Goal: Task Accomplishment & Management: Complete application form

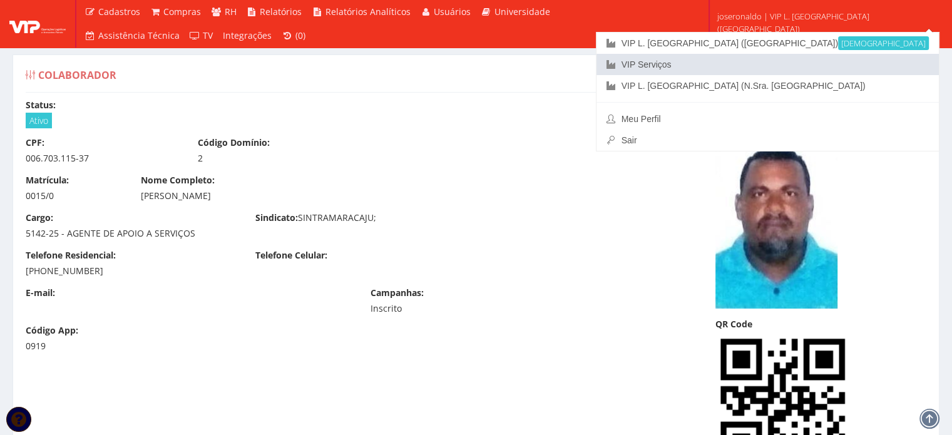
click at [830, 64] on link "VIP Serviços" at bounding box center [768, 64] width 342 height 21
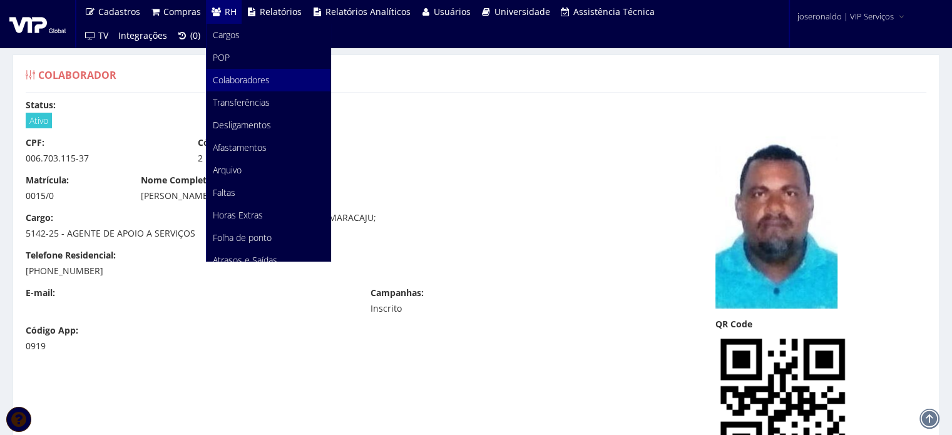
click at [234, 81] on span "Colaboradores" at bounding box center [241, 80] width 57 height 12
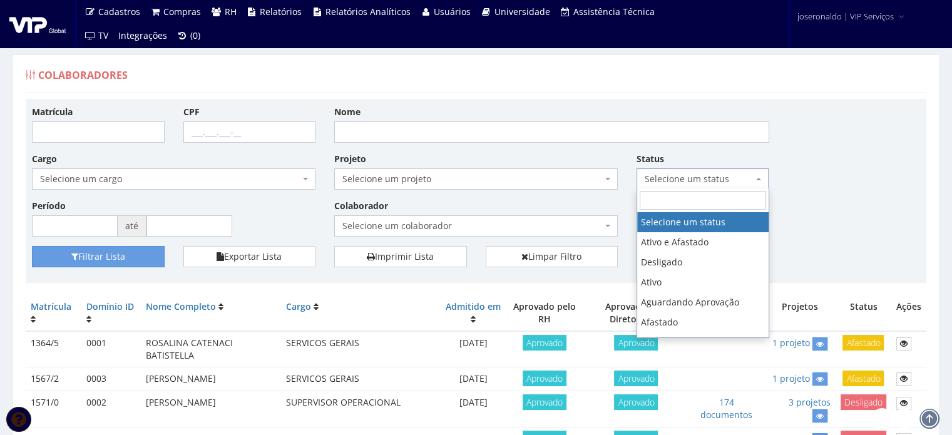
click at [700, 181] on span "Selecione um status" at bounding box center [699, 179] width 109 height 13
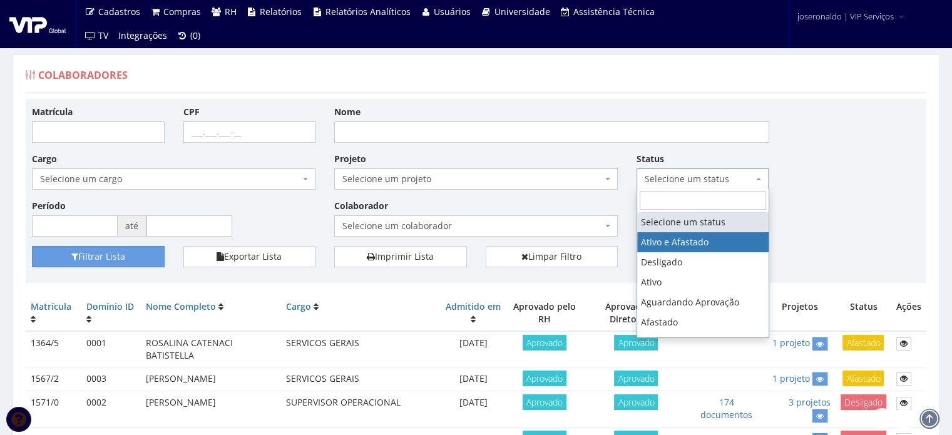
select select "1_3"
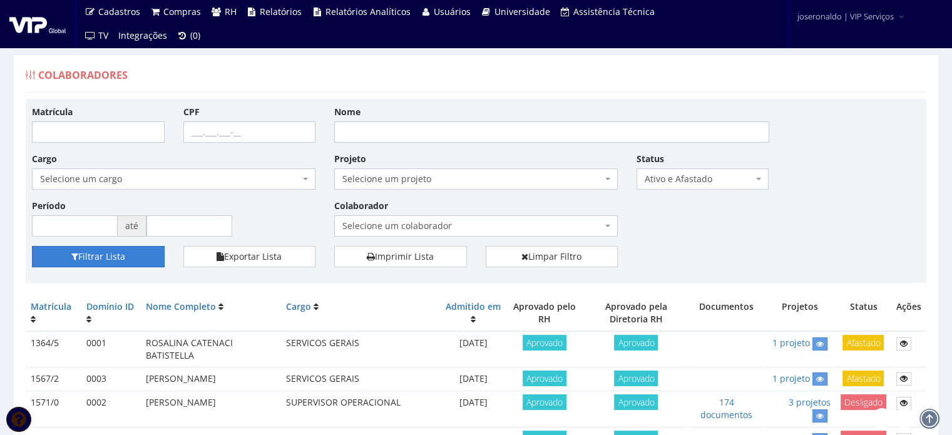
click at [113, 254] on button "Filtrar Lista" at bounding box center [98, 256] width 133 height 21
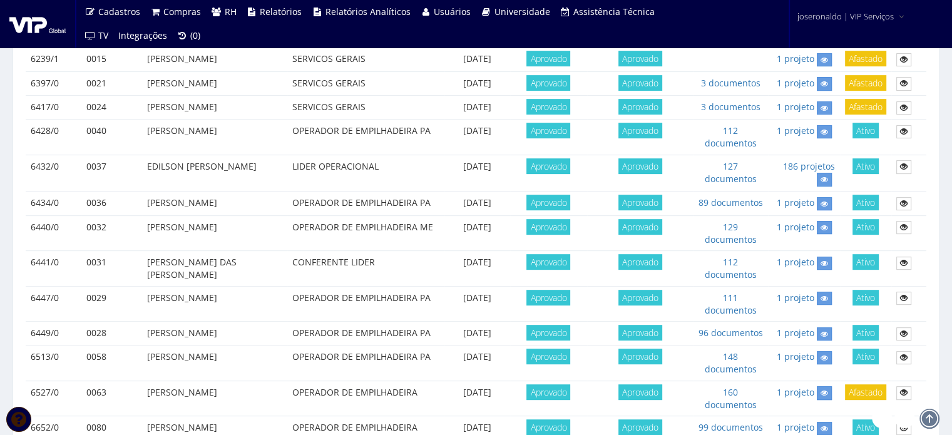
scroll to position [563, 0]
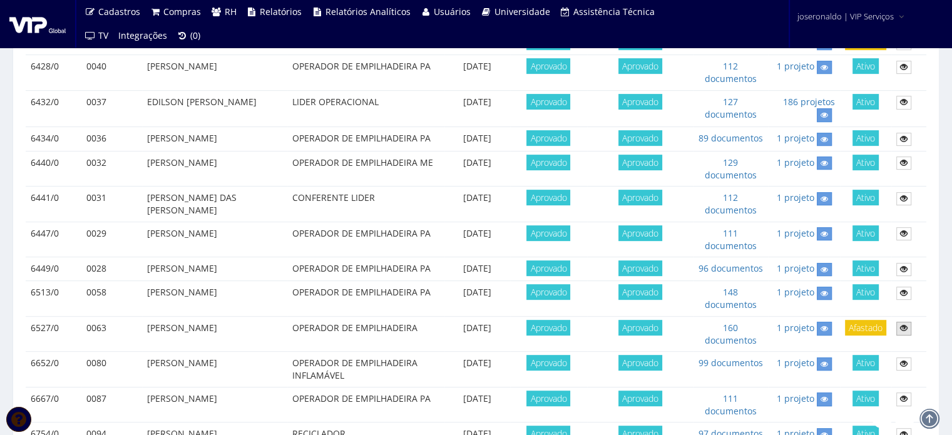
click at [903, 326] on icon at bounding box center [904, 328] width 8 height 9
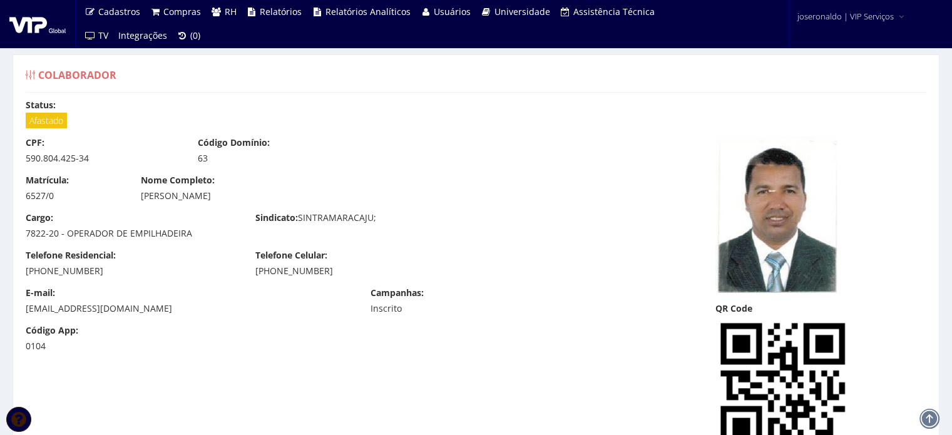
click at [63, 117] on span "Afastado" at bounding box center [46, 121] width 41 height 16
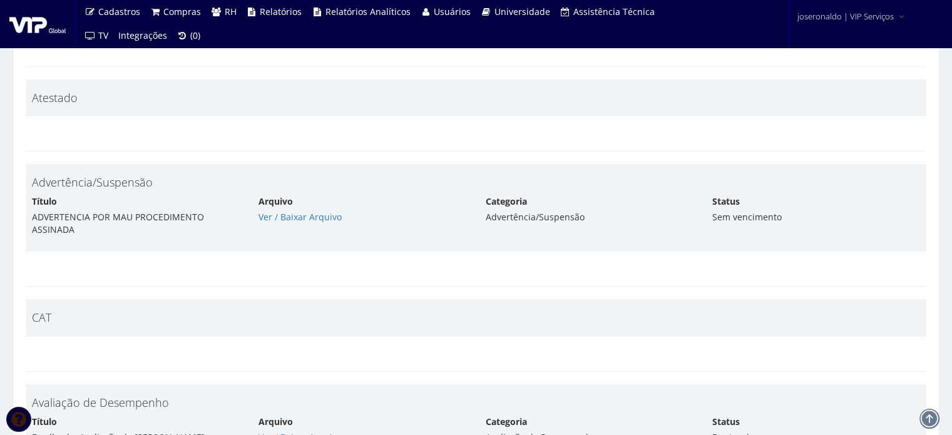
scroll to position [8957, 0]
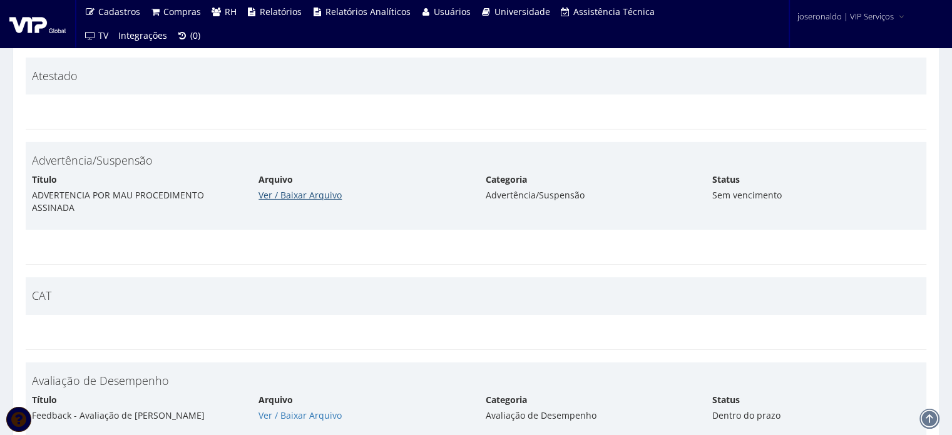
click at [266, 189] on link "Ver / Baixar Arquivo" at bounding box center [300, 195] width 83 height 12
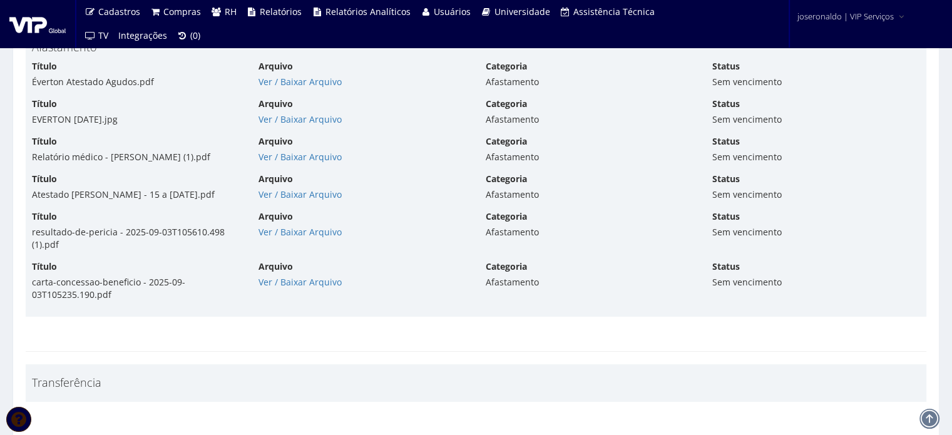
scroll to position [9520, 0]
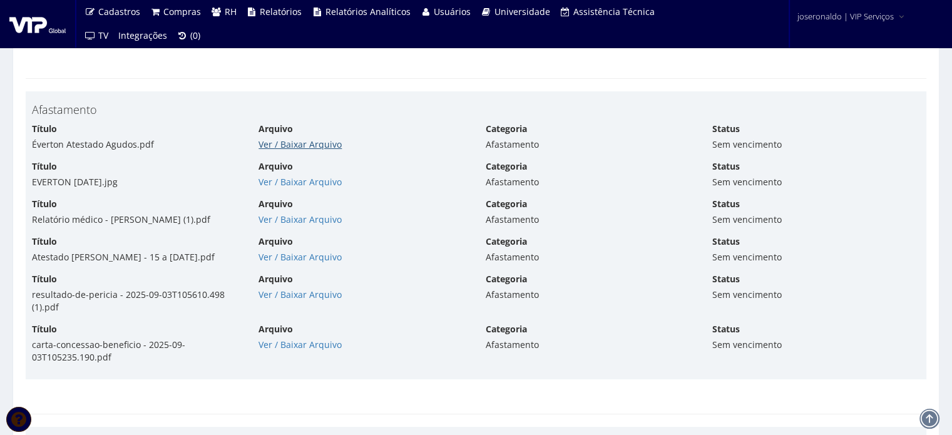
click at [282, 138] on link "Ver / Baixar Arquivo" at bounding box center [300, 144] width 83 height 12
click at [305, 339] on link "Ver / Baixar Arquivo" at bounding box center [300, 345] width 83 height 12
click at [291, 339] on link "Ver / Baixar Arquivo" at bounding box center [300, 345] width 83 height 12
click at [321, 289] on link "Ver / Baixar Arquivo" at bounding box center [300, 295] width 83 height 12
click at [295, 251] on link "Ver / Baixar Arquivo" at bounding box center [300, 257] width 83 height 12
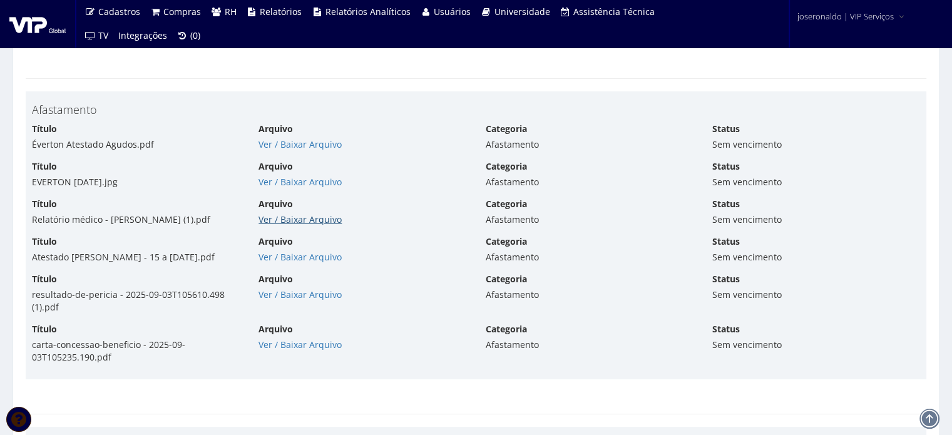
click at [299, 213] on link "Ver / Baixar Arquivo" at bounding box center [300, 219] width 83 height 12
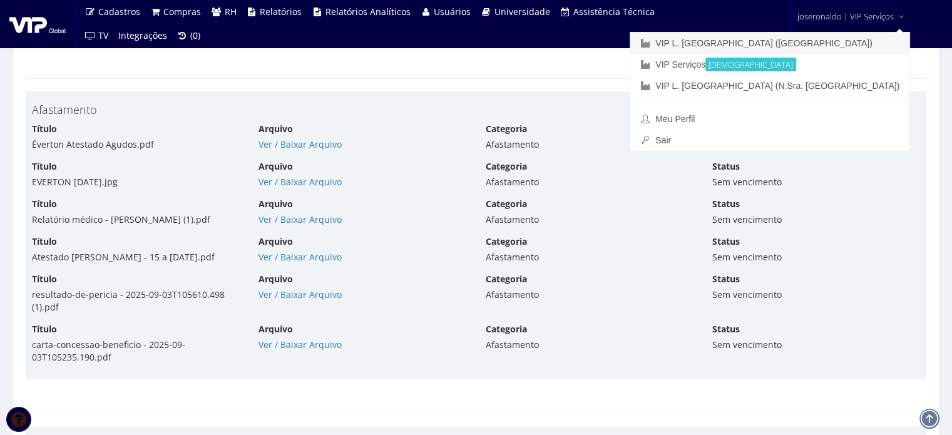
click at [836, 43] on link "VIP L. [GEOGRAPHIC_DATA] ([GEOGRAPHIC_DATA])" at bounding box center [769, 43] width 279 height 21
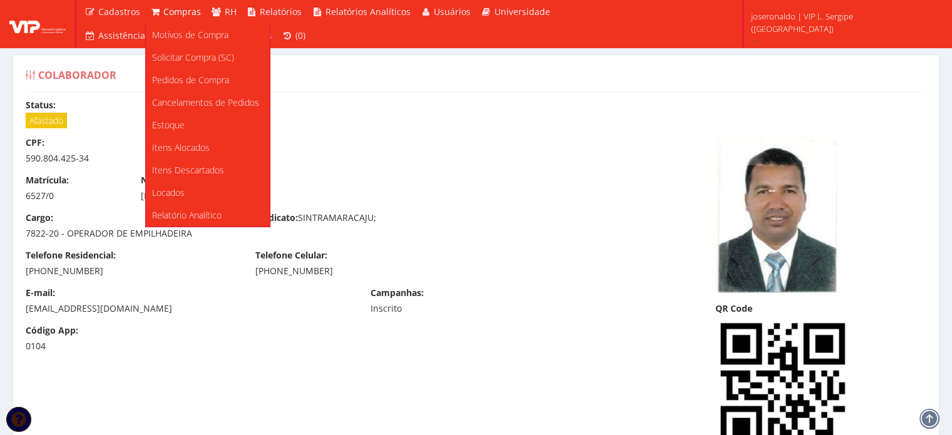
drag, startPoint x: 168, startPoint y: 8, endPoint x: 167, endPoint y: 14, distance: 6.3
click at [168, 8] on span "Compras" at bounding box center [182, 12] width 38 height 12
click at [168, 33] on span "Motivos de Compra" at bounding box center [190, 35] width 76 height 12
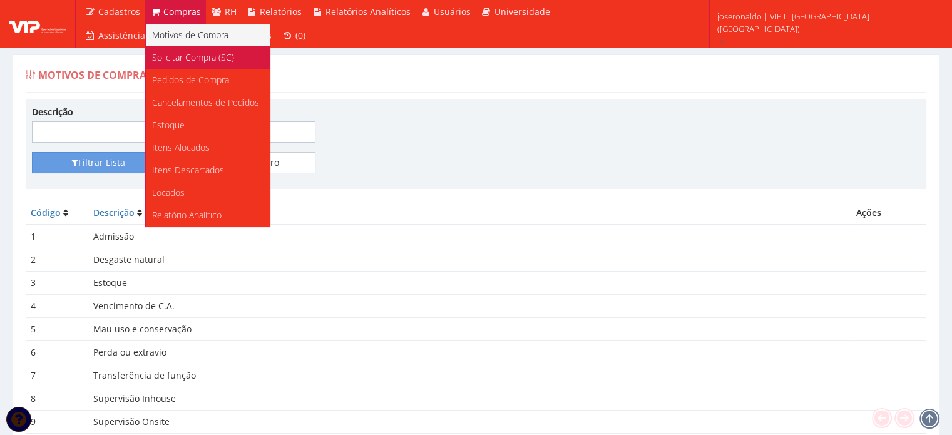
click at [195, 63] on span "Solicitar Compra (SC)" at bounding box center [193, 57] width 82 height 12
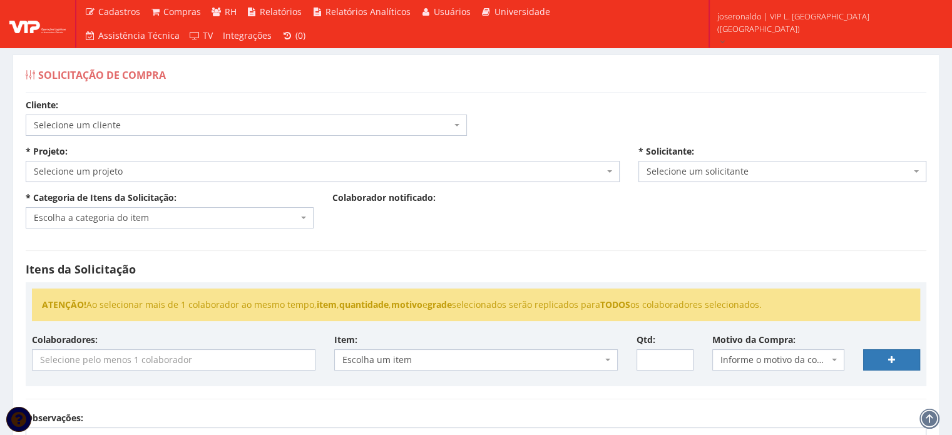
click at [121, 119] on span "Selecione um cliente" at bounding box center [243, 125] width 418 height 13
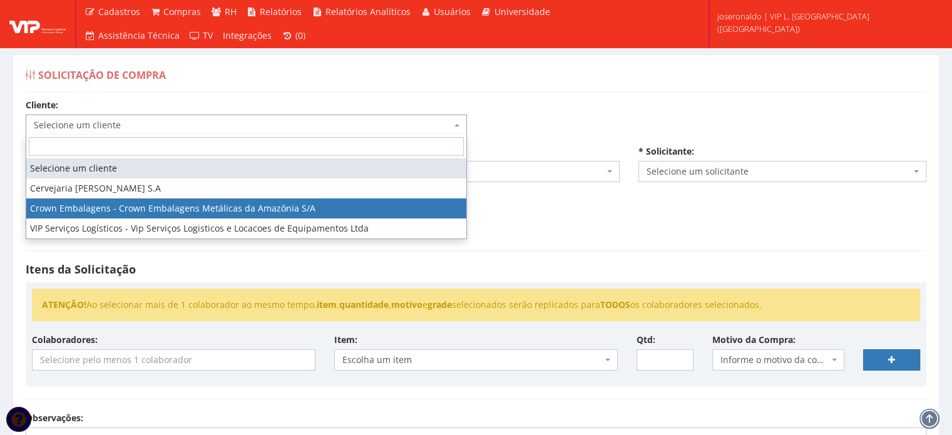
select select "23"
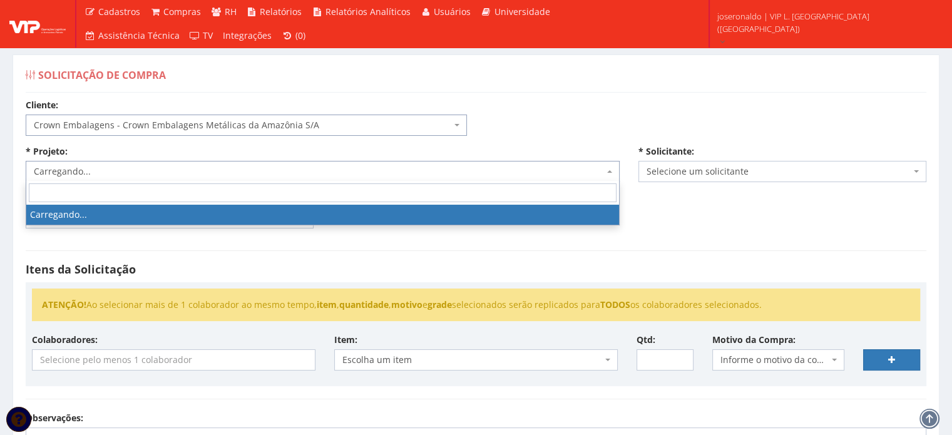
click at [95, 162] on span "Carregando..." at bounding box center [323, 171] width 594 height 21
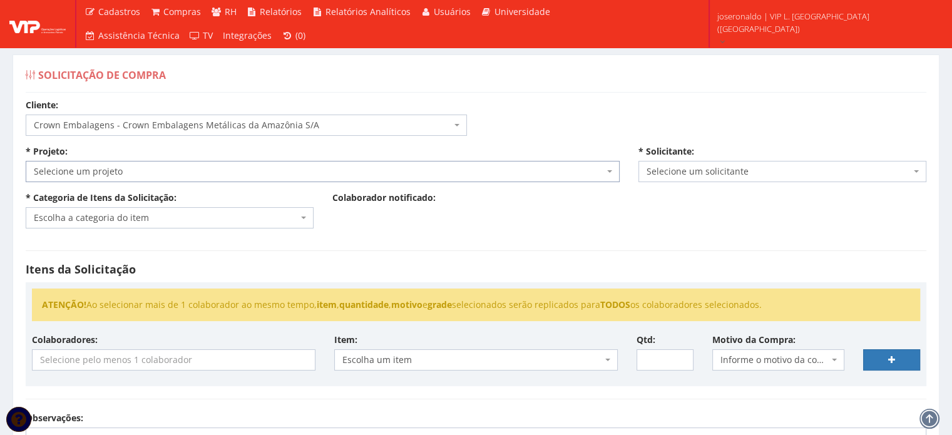
click at [131, 165] on span "Selecione um projeto" at bounding box center [319, 171] width 570 height 13
select select "128"
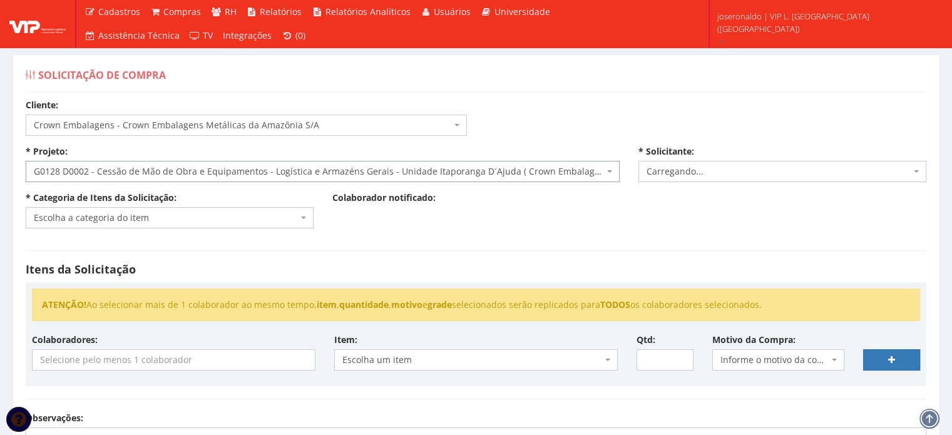
select select "1278"
click at [154, 216] on span "Escolha a categoria do item" at bounding box center [166, 218] width 264 height 13
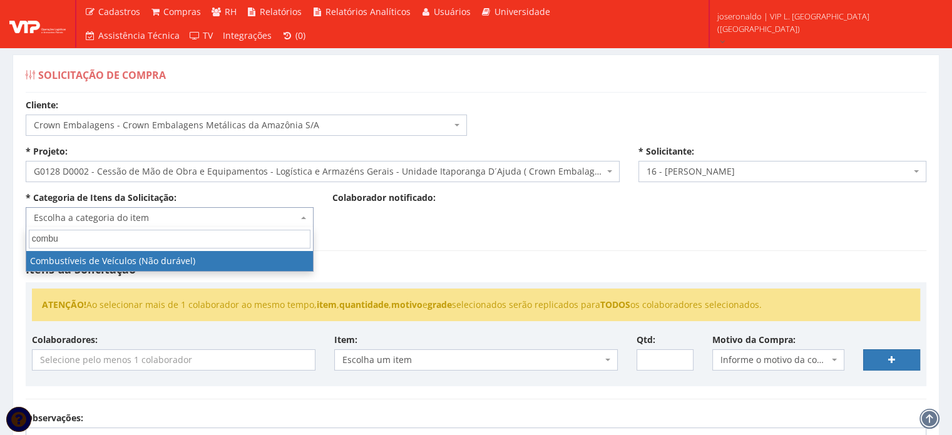
type input "combu"
select select "11"
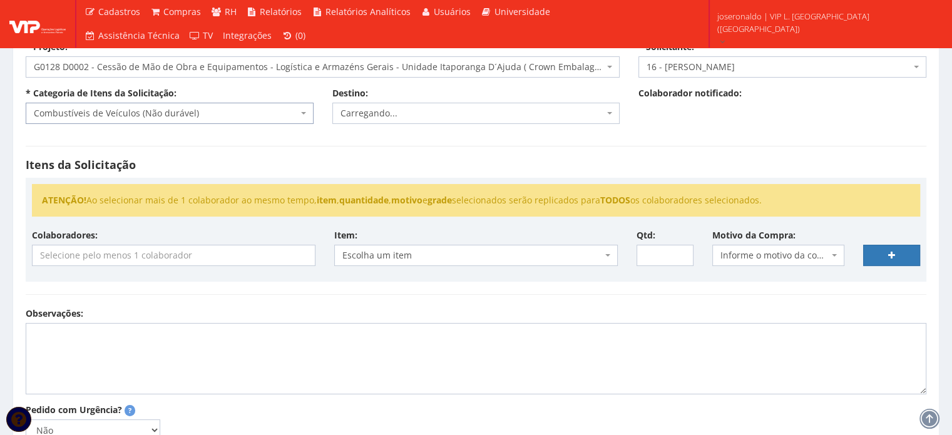
scroll to position [125, 0]
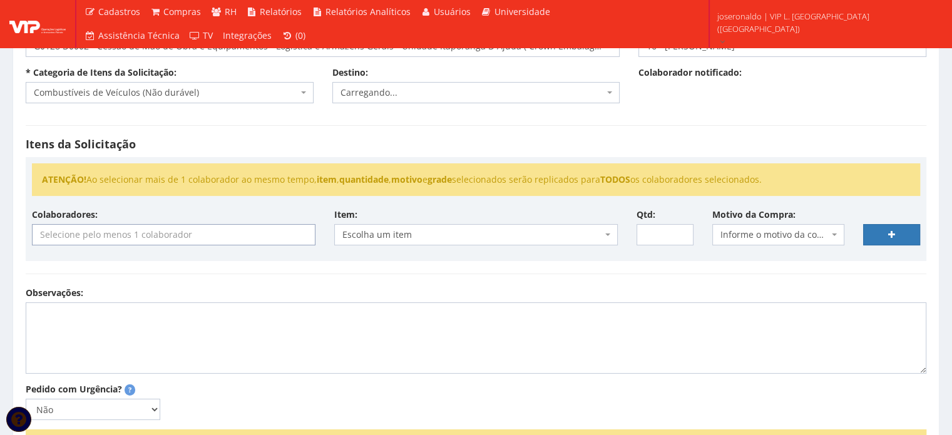
click at [146, 235] on input "search" at bounding box center [174, 235] width 282 height 20
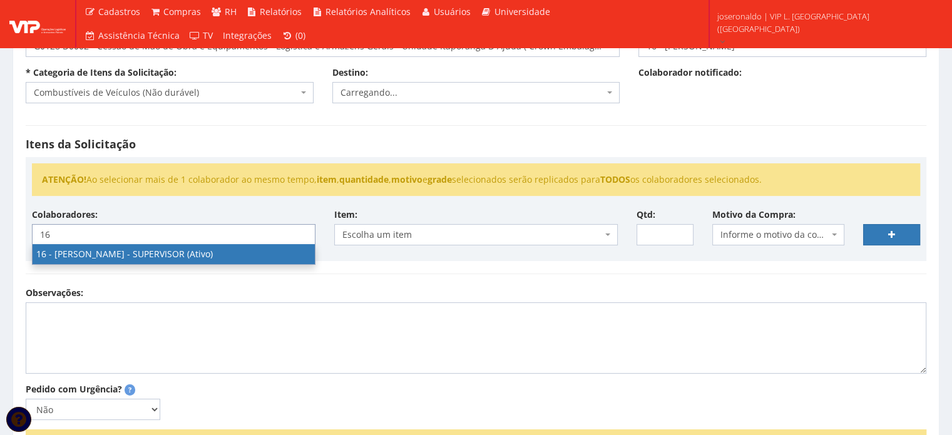
type input "16"
select select "1278"
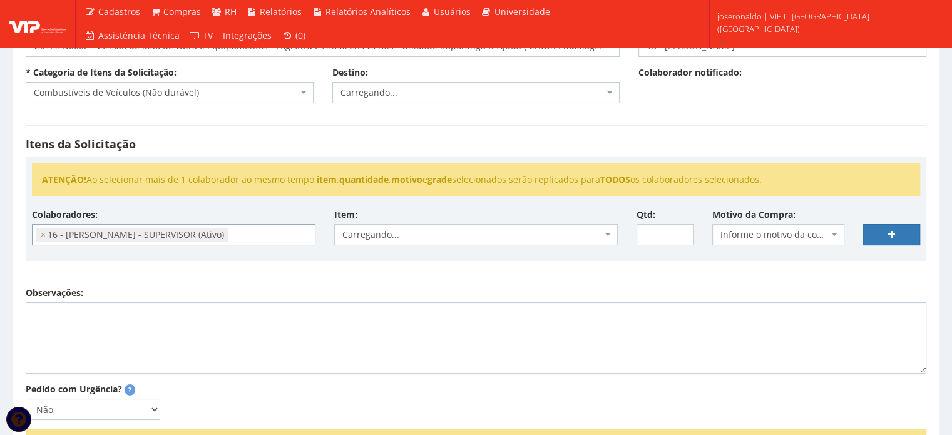
scroll to position [177, 0]
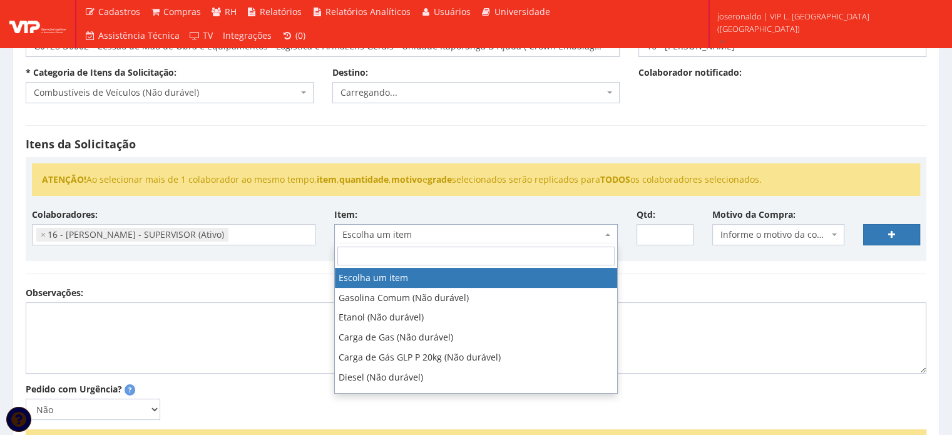
click at [372, 235] on span "Escolha um item" at bounding box center [472, 234] width 260 height 13
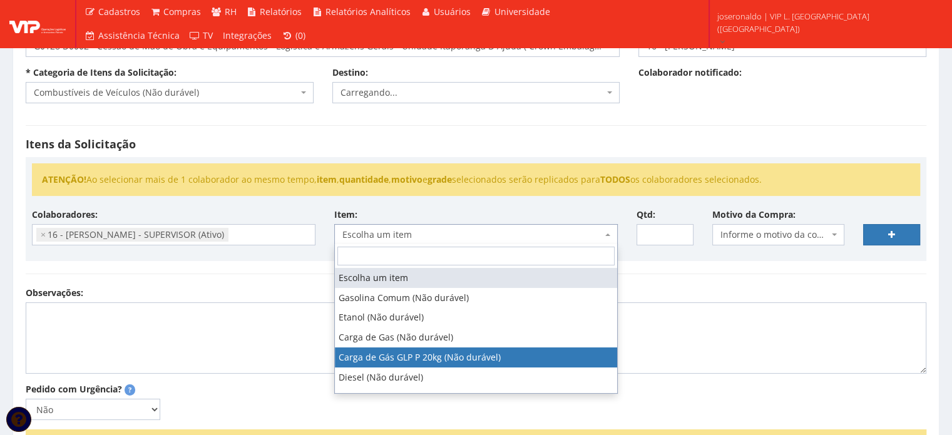
select select "792"
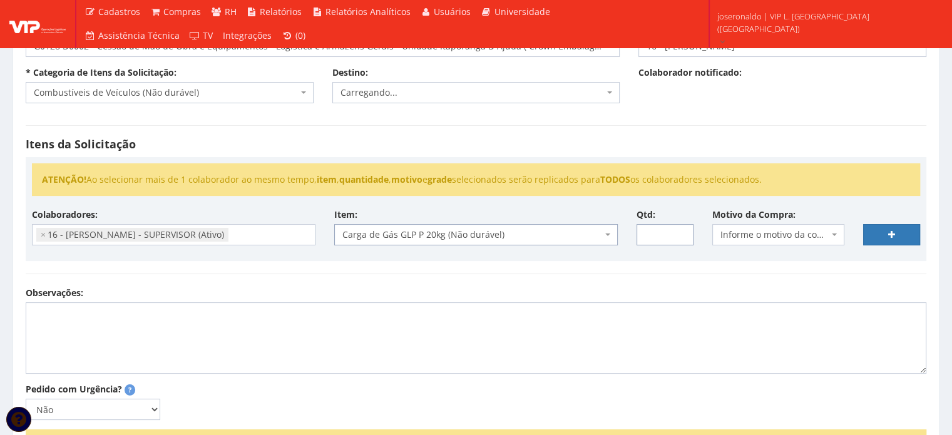
click at [656, 232] on input "Qtd:" at bounding box center [665, 234] width 57 height 21
type input "6"
click at [779, 234] on span "Informe o motivo da compra" at bounding box center [775, 234] width 109 height 13
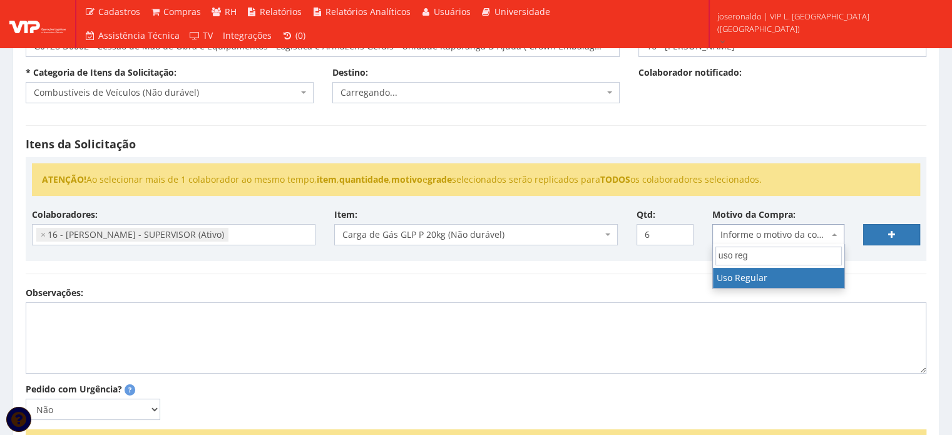
type input "uso reg"
select select "13"
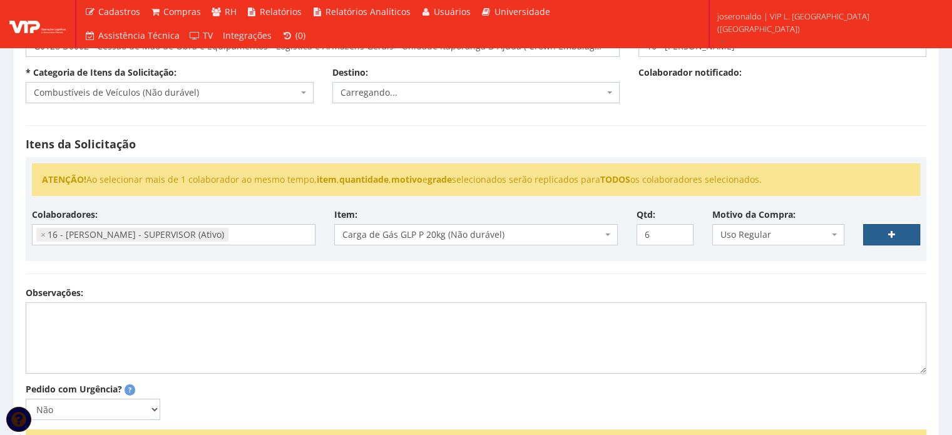
click at [886, 235] on link at bounding box center [891, 234] width 57 height 21
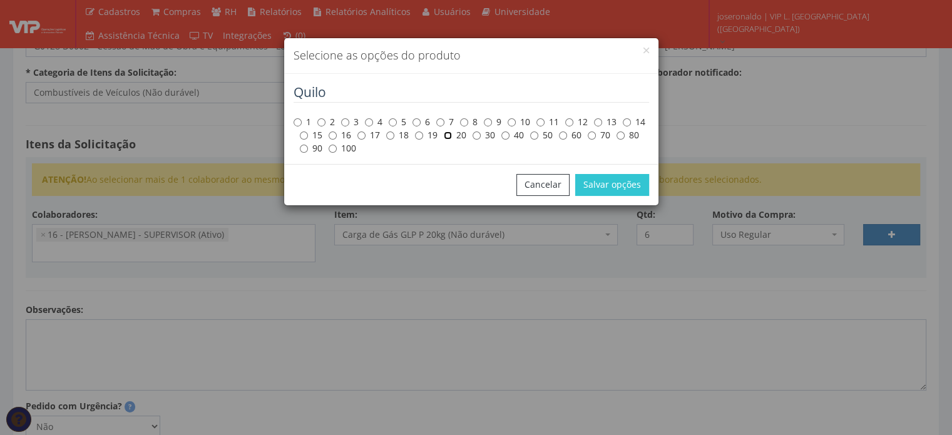
click at [449, 135] on input "20" at bounding box center [448, 135] width 8 height 8
radio input "true"
click at [617, 183] on button "Salvar opções" at bounding box center [612, 184] width 74 height 21
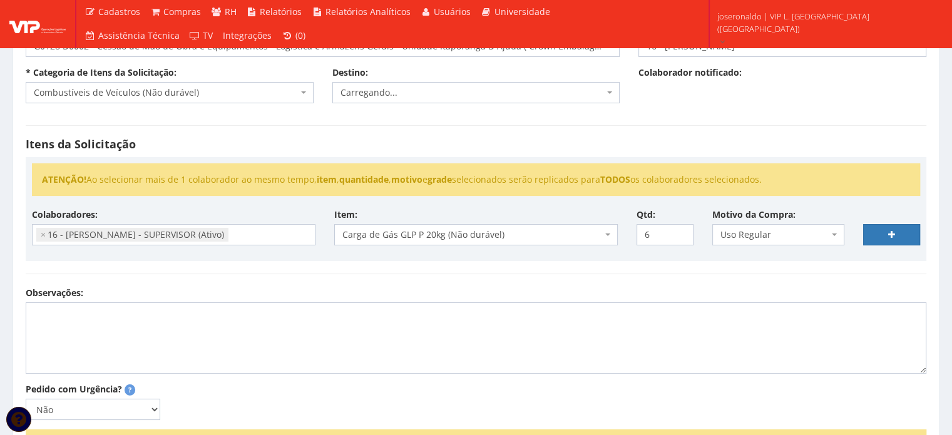
select select
type input "0"
select select
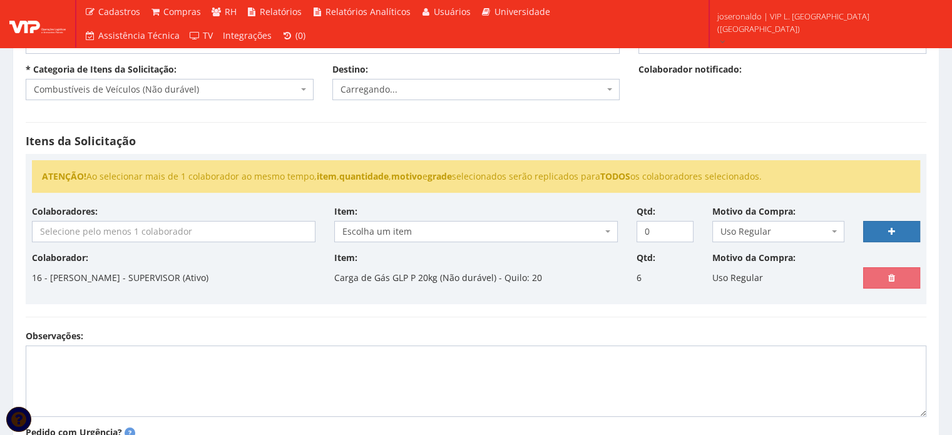
scroll to position [250, 0]
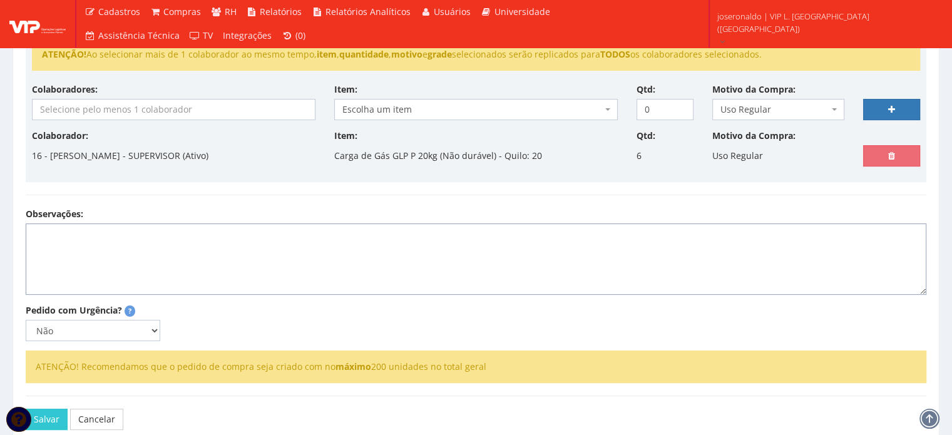
click at [80, 265] on textarea "Observações:" at bounding box center [476, 258] width 901 height 71
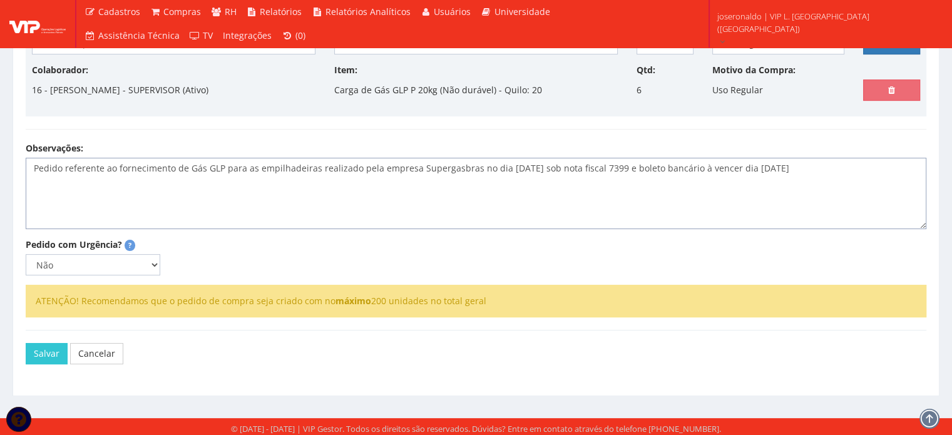
scroll to position [317, 0]
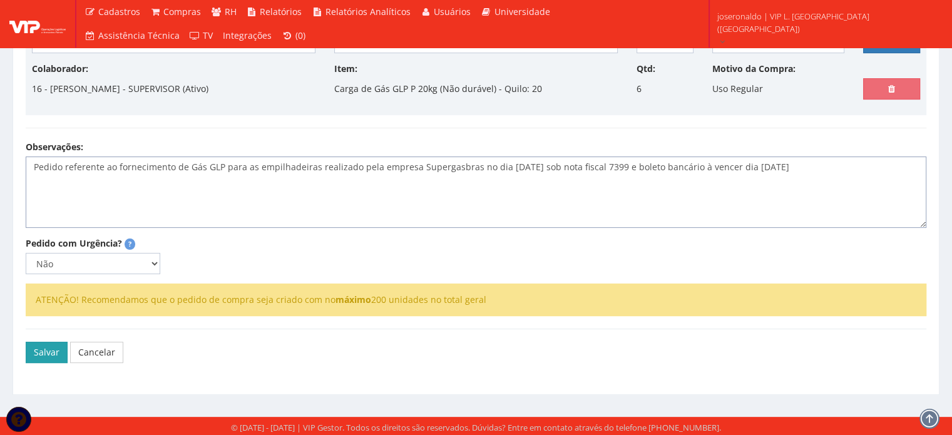
type textarea "Pedido referente ao fornecimento de Gás GLP para as empilhadeiras realizado pel…"
click at [54, 351] on button "Salvar" at bounding box center [47, 352] width 42 height 21
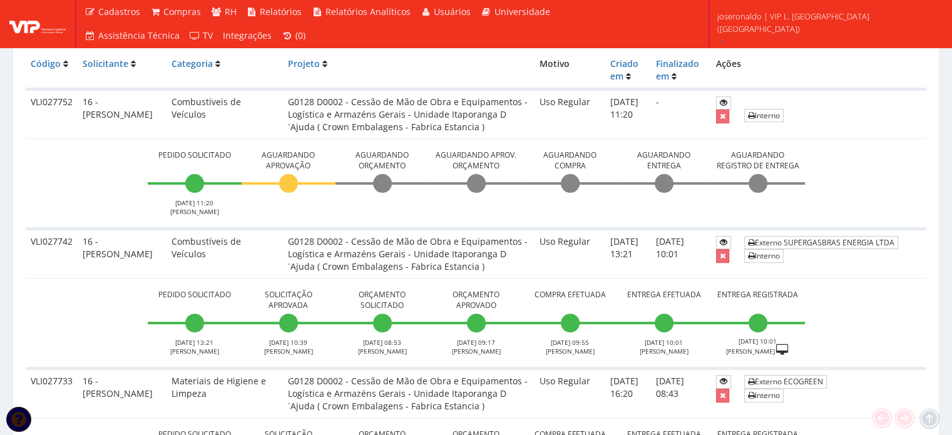
scroll to position [376, 0]
